Goal: Task Accomplishment & Management: Manage account settings

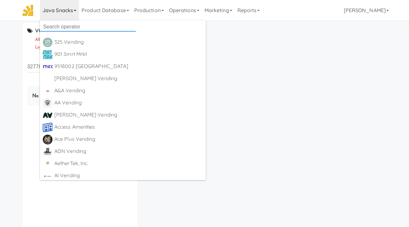
click at [64, 25] on input "text" at bounding box center [88, 27] width 96 height 10
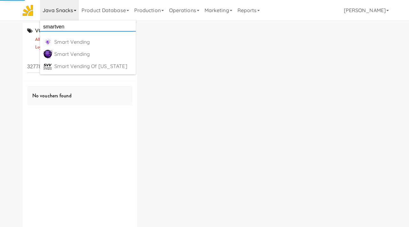
type input "smartvend"
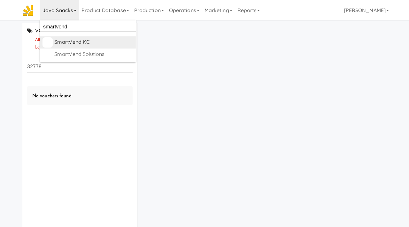
click at [68, 40] on div "SmartVend KC" at bounding box center [93, 42] width 79 height 10
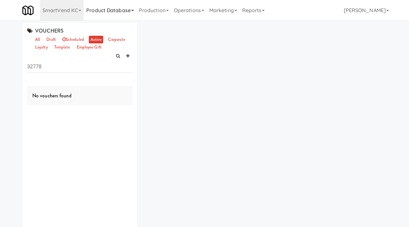
click at [124, 15] on link "Product Database" at bounding box center [110, 10] width 53 height 20
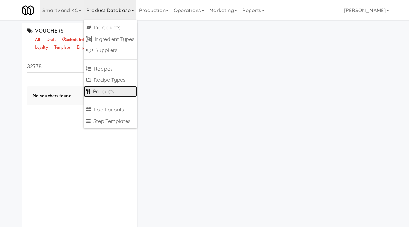
click at [101, 91] on link "Products" at bounding box center [110, 91] width 53 height 11
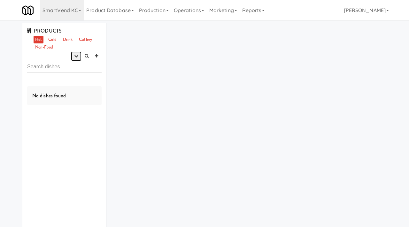
click at [75, 57] on icon "button" at bounding box center [76, 56] width 4 height 4
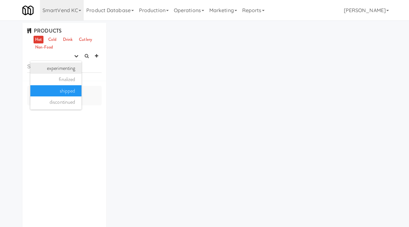
click at [68, 68] on link "experimenting" at bounding box center [55, 68] width 51 height 11
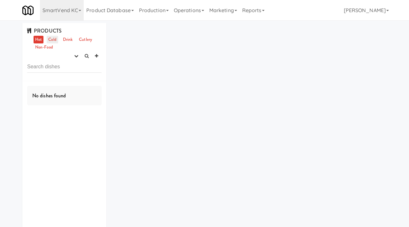
click at [52, 42] on link "Cold" at bounding box center [52, 40] width 11 height 8
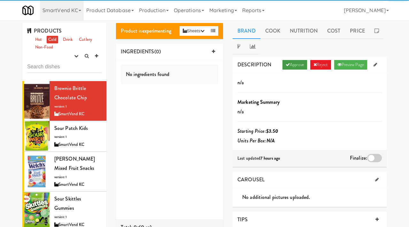
click at [287, 68] on link "Approve" at bounding box center [294, 65] width 25 height 10
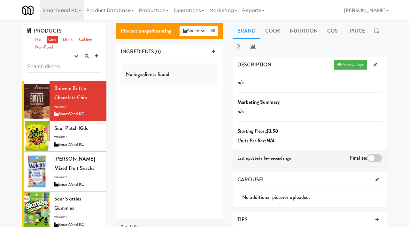
click at [372, 159] on div at bounding box center [374, 158] width 15 height 8
click at [0, 0] on input "checkbox" at bounding box center [0, 0] width 0 height 0
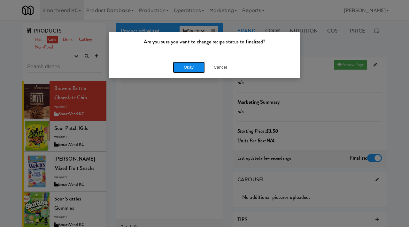
click at [189, 66] on button "Okay" at bounding box center [189, 67] width 32 height 11
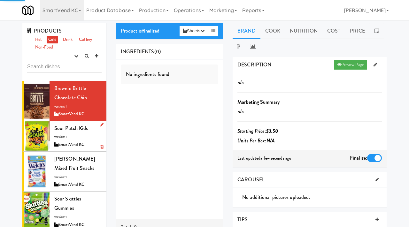
click at [88, 137] on div "Sour Patch Kids version: 1 SmartVend KC" at bounding box center [77, 136] width 47 height 25
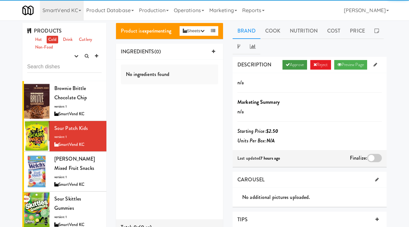
click at [294, 67] on link "Approve" at bounding box center [294, 65] width 25 height 10
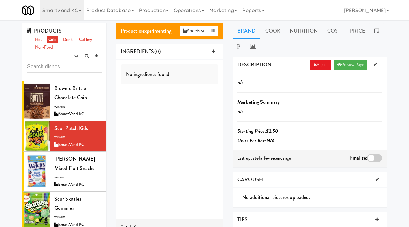
click at [374, 157] on div at bounding box center [374, 158] width 15 height 8
click at [0, 0] on input "checkbox" at bounding box center [0, 0] width 0 height 0
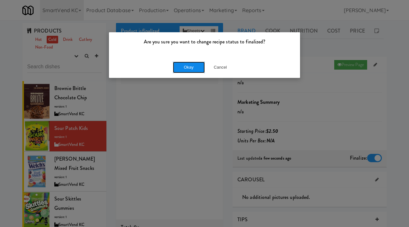
click at [184, 71] on button "Okay" at bounding box center [189, 67] width 32 height 11
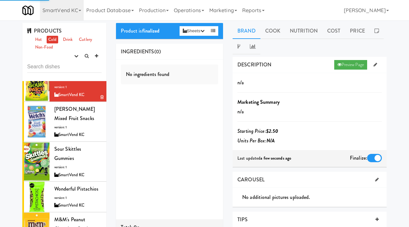
scroll to position [50, 0]
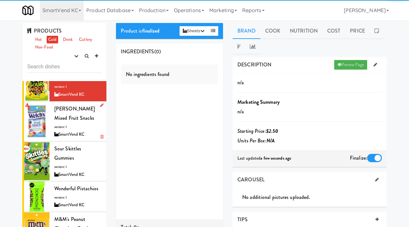
click at [74, 123] on div "Welch's Mixed Fruit Snacks version: 1 SmartVend KC" at bounding box center [77, 121] width 47 height 34
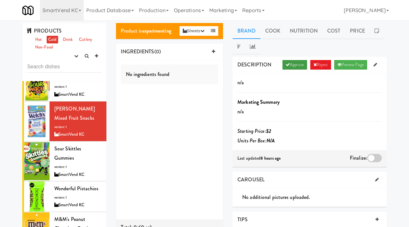
click at [295, 64] on link "Approve" at bounding box center [294, 65] width 25 height 10
click at [369, 158] on div at bounding box center [374, 158] width 15 height 8
click at [0, 0] on input "checkbox" at bounding box center [0, 0] width 0 height 0
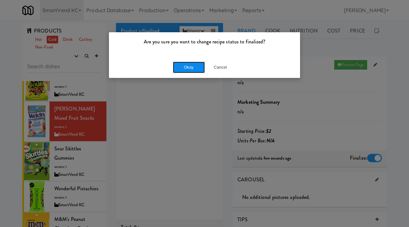
click at [186, 64] on button "Okay" at bounding box center [189, 67] width 32 height 11
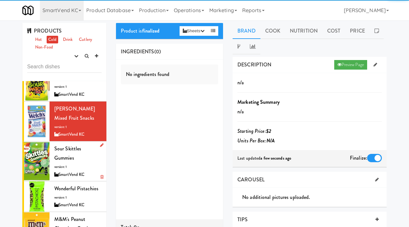
click at [55, 164] on span "version: 1" at bounding box center [60, 166] width 12 height 5
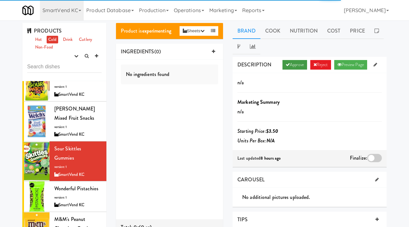
click at [294, 66] on link "Approve" at bounding box center [294, 65] width 25 height 10
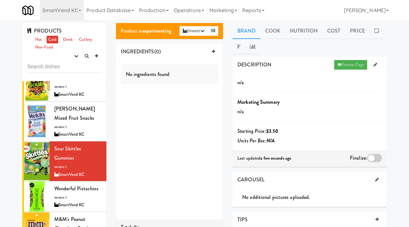
click at [373, 159] on div at bounding box center [374, 158] width 15 height 8
click at [0, 0] on input "checkbox" at bounding box center [0, 0] width 0 height 0
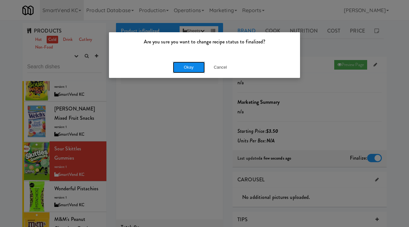
click at [195, 68] on button "Okay" at bounding box center [189, 67] width 32 height 11
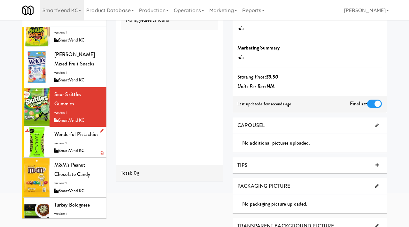
click at [67, 130] on div "Wonderful Pistachios version: 1 SmartVend KC" at bounding box center [77, 142] width 47 height 25
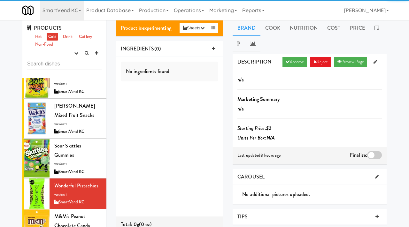
scroll to position [4, 0]
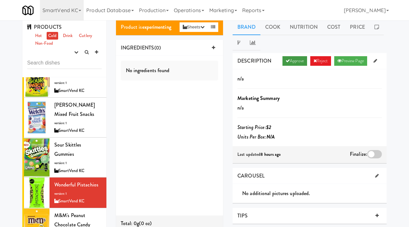
click at [288, 61] on link "Approve" at bounding box center [294, 61] width 25 height 10
click at [377, 156] on div at bounding box center [374, 154] width 15 height 8
click at [0, 0] on input "checkbox" at bounding box center [0, 0] width 0 height 0
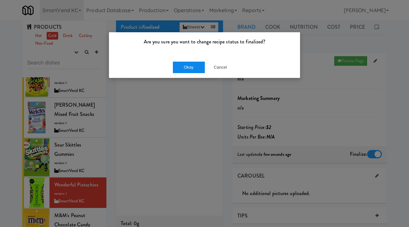
click at [191, 68] on button "Okay" at bounding box center [189, 67] width 32 height 11
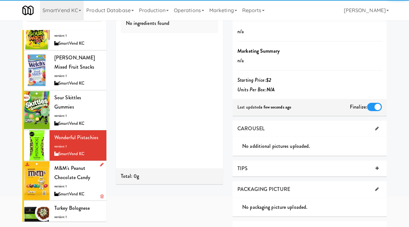
click at [62, 184] on span "version: 1" at bounding box center [60, 186] width 12 height 5
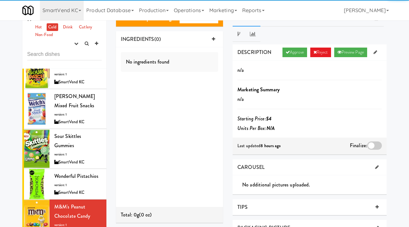
scroll to position [8, 0]
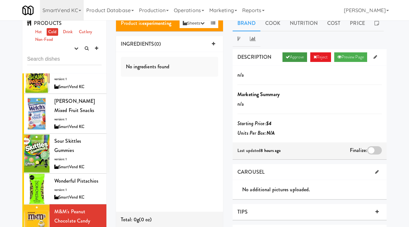
click at [288, 56] on link "Approve" at bounding box center [294, 57] width 25 height 10
click at [375, 151] on div at bounding box center [374, 150] width 15 height 8
click at [0, 0] on input "checkbox" at bounding box center [0, 0] width 0 height 0
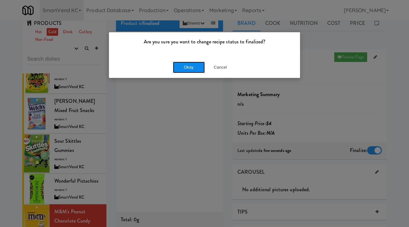
click at [181, 64] on button "Okay" at bounding box center [189, 67] width 32 height 11
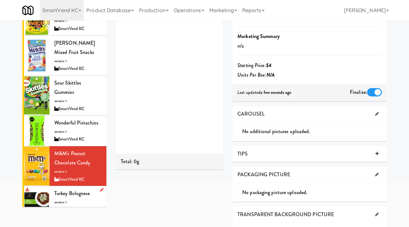
click at [67, 196] on div "Turkey Bolognese version: 1 SmartVend KC" at bounding box center [77, 201] width 47 height 25
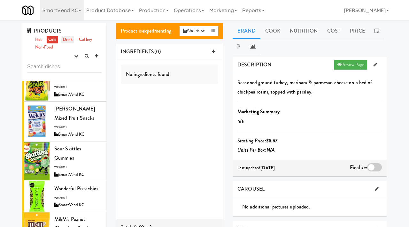
click at [70, 40] on link "Drink" at bounding box center [67, 40] width 13 height 8
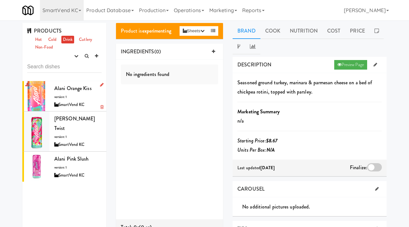
click at [66, 86] on span "Alani Orange Kiss" at bounding box center [72, 88] width 37 height 7
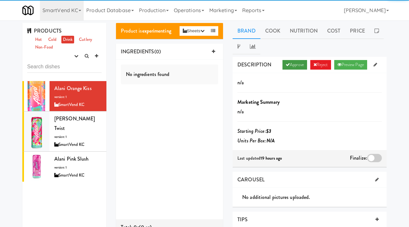
click at [290, 65] on link "Approve" at bounding box center [294, 65] width 25 height 10
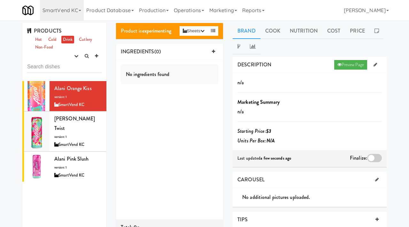
click at [360, 170] on div "DESCRIPTION Preview Page n/a Marketing Summary n/a Starting Price: $3 Units Per…" at bounding box center [309, 228] width 154 height 343
click at [373, 161] on div at bounding box center [374, 158] width 15 height 8
click at [0, 0] on input "checkbox" at bounding box center [0, 0] width 0 height 0
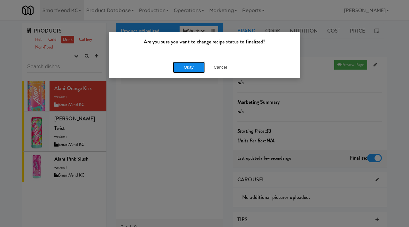
click at [194, 69] on button "Okay" at bounding box center [189, 67] width 32 height 11
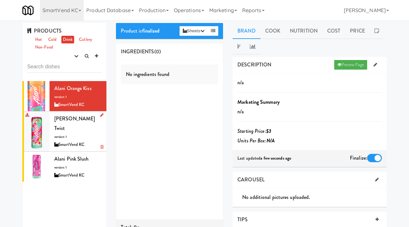
click at [72, 126] on div "Alani Cherry Twist version: 1 SmartVend KC" at bounding box center [77, 131] width 47 height 34
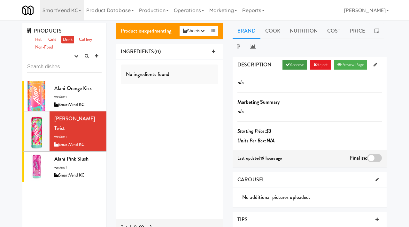
click at [285, 63] on icon at bounding box center [287, 65] width 4 height 4
click at [371, 160] on div at bounding box center [374, 158] width 15 height 8
click at [0, 0] on input "checkbox" at bounding box center [0, 0] width 0 height 0
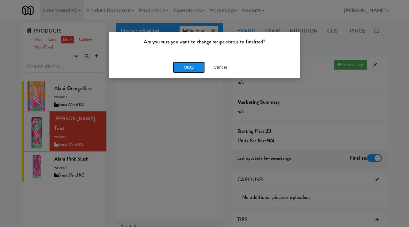
click at [186, 68] on button "Okay" at bounding box center [189, 67] width 32 height 11
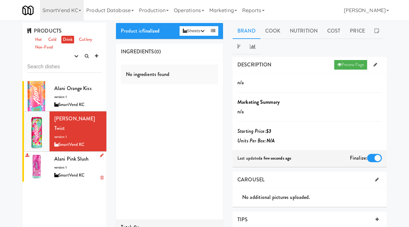
click at [72, 171] on div "SmartVend KC" at bounding box center [77, 175] width 47 height 8
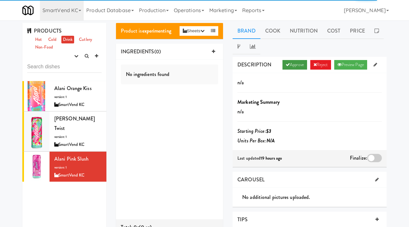
click at [289, 66] on link "Approve" at bounding box center [294, 65] width 25 height 10
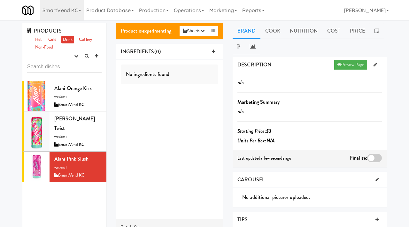
click at [373, 158] on div at bounding box center [374, 158] width 15 height 8
click at [0, 0] on input "checkbox" at bounding box center [0, 0] width 0 height 0
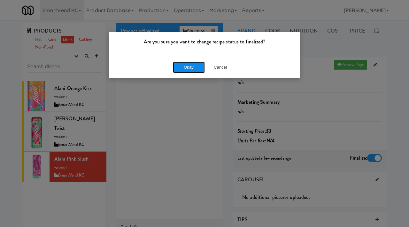
click at [184, 67] on button "Okay" at bounding box center [189, 67] width 32 height 11
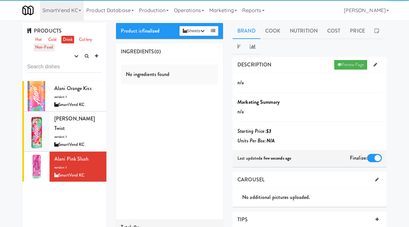
click at [46, 47] on link "Non-Food" at bounding box center [44, 47] width 21 height 8
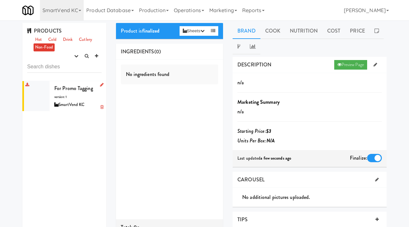
click at [67, 95] on div "For Promo tagging version: 1 SmartVend KC" at bounding box center [77, 96] width 47 height 25
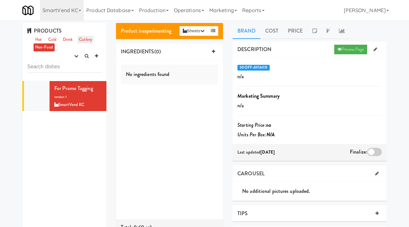
click at [90, 37] on link "Cutlery" at bounding box center [85, 40] width 16 height 8
